Goal: Find contact information: Find contact information

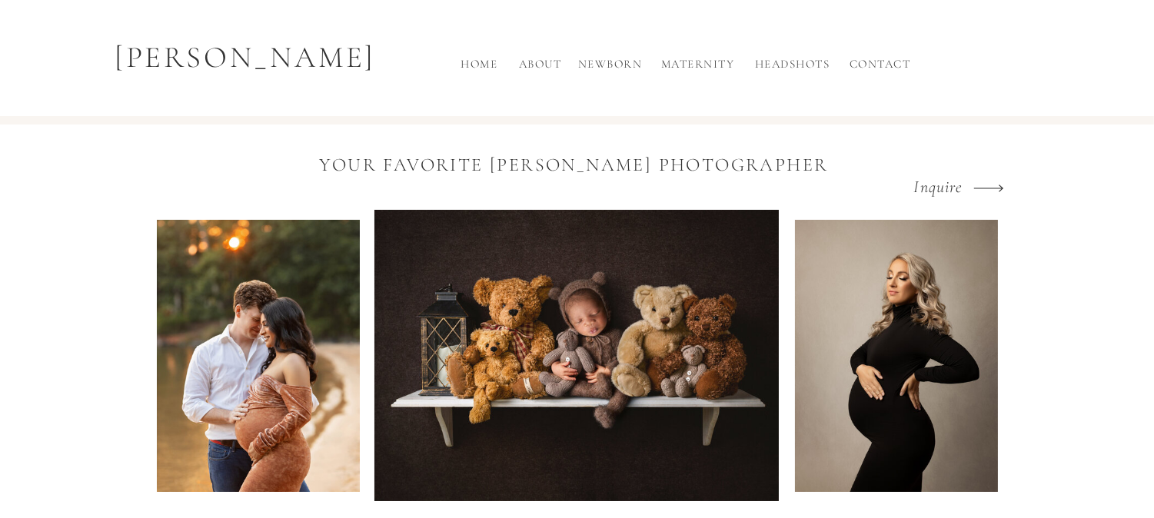
click at [912, 64] on h2 "Contact" at bounding box center [880, 67] width 69 height 25
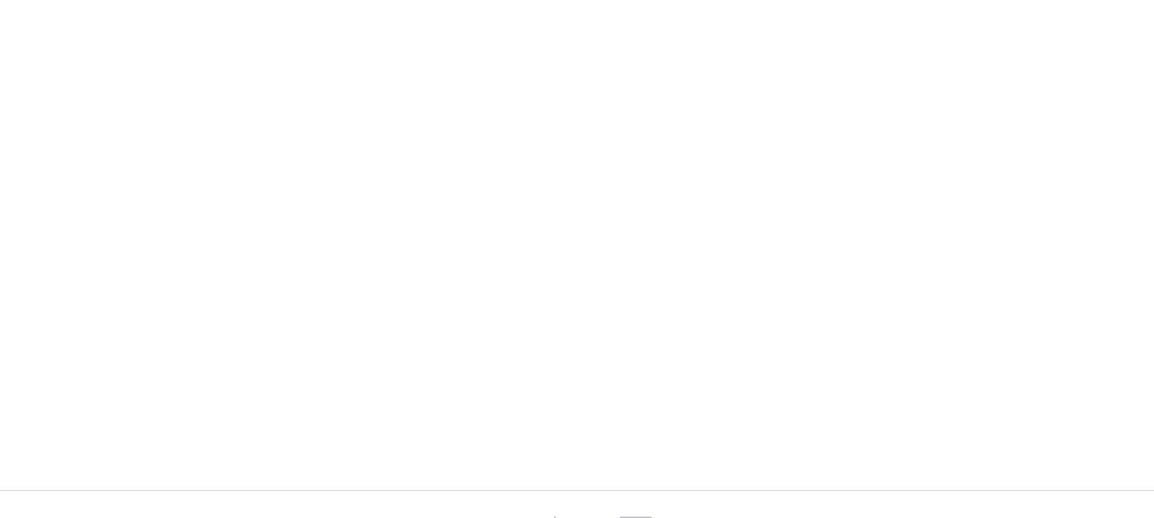
scroll to position [1666, 0]
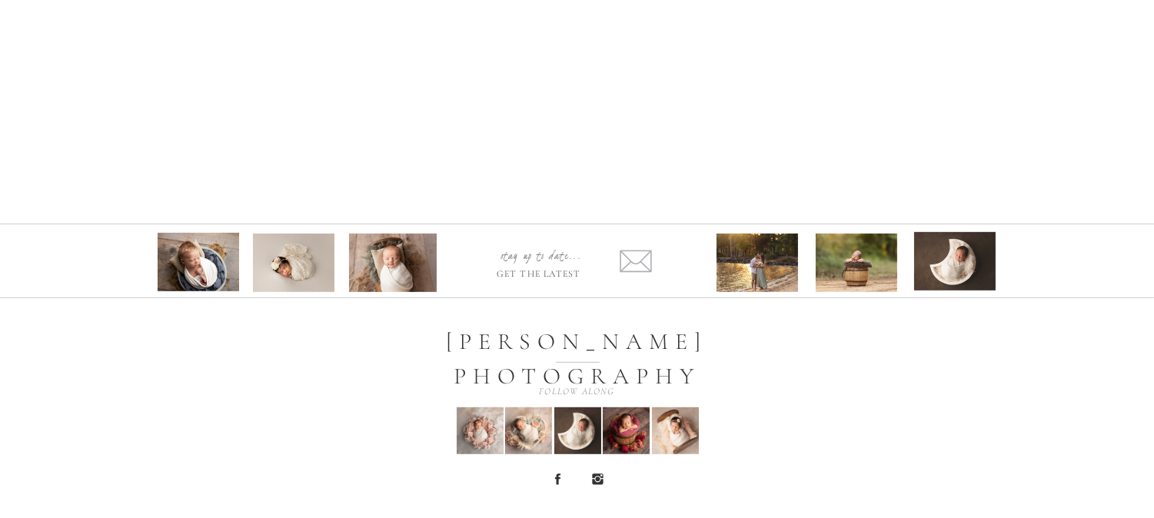
click at [556, 485] on icon at bounding box center [557, 479] width 15 height 15
